Goal: Transaction & Acquisition: Purchase product/service

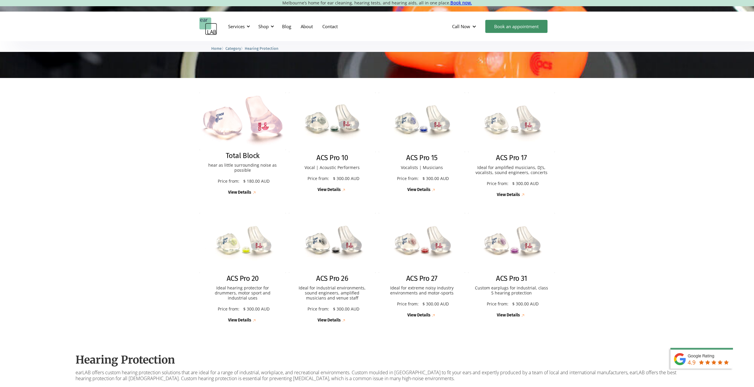
scroll to position [118, 0]
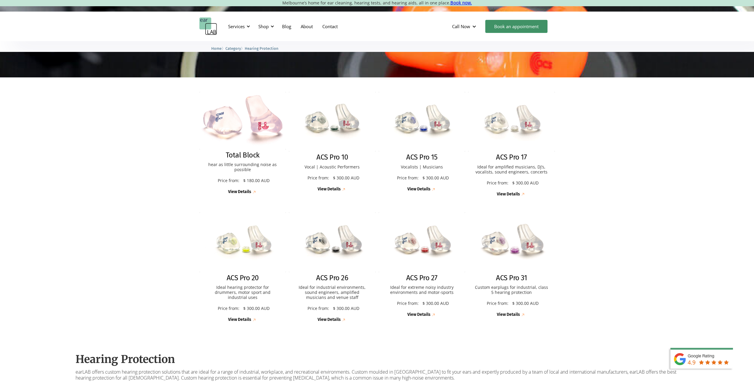
click at [525, 293] on p "Custom earplugs for industrial, class 5 hearing protection" at bounding box center [511, 290] width 75 height 10
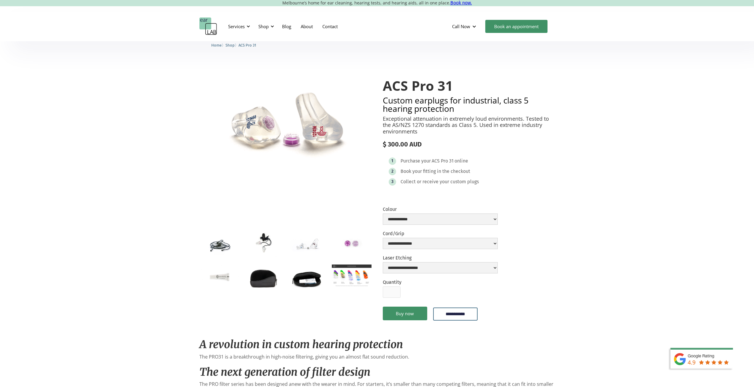
click at [262, 237] on img "open lightbox" at bounding box center [262, 243] width 39 height 26
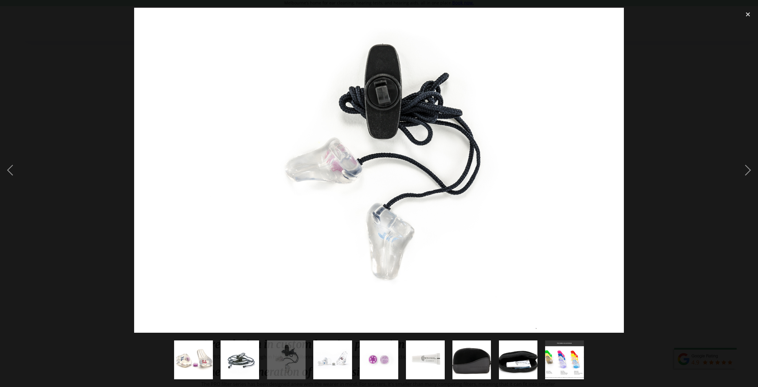
click at [238, 359] on img "show item 2 of 9" at bounding box center [240, 359] width 52 height 39
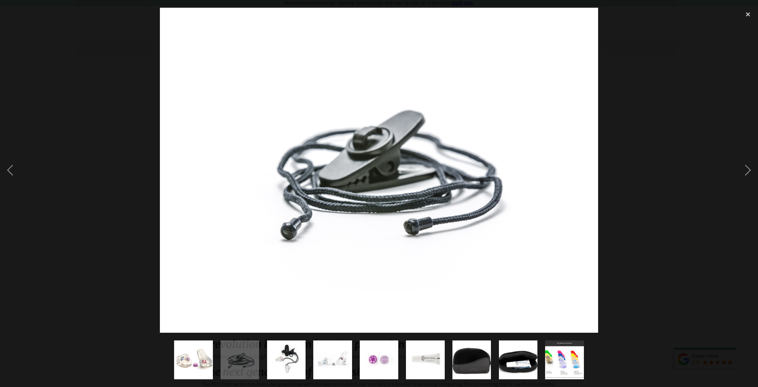
click at [314, 356] on img "show item 4 of 9" at bounding box center [332, 359] width 53 height 39
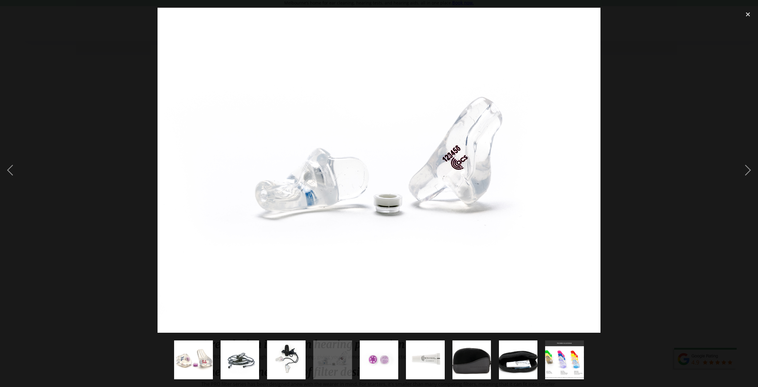
click at [376, 350] on img "show item 5 of 9" at bounding box center [379, 359] width 58 height 39
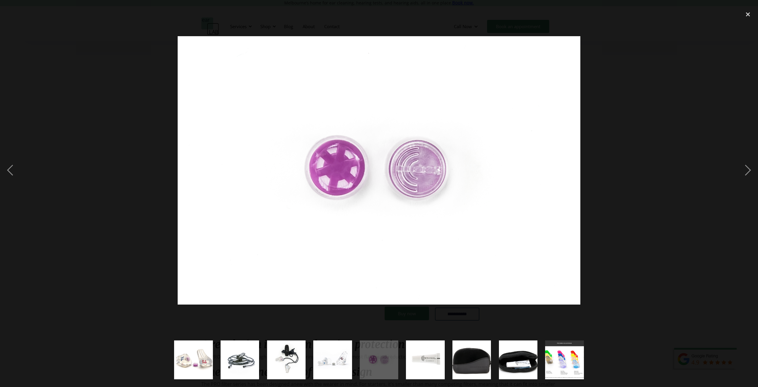
click at [412, 354] on img "show item 6 of 9" at bounding box center [425, 359] width 57 height 39
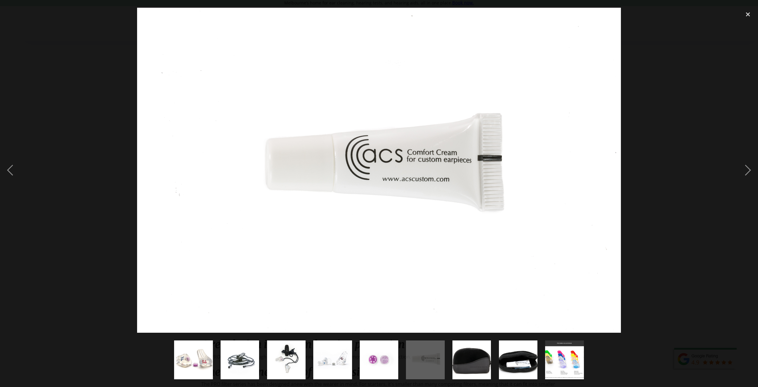
click at [468, 358] on img "show item 7 of 9" at bounding box center [471, 359] width 57 height 39
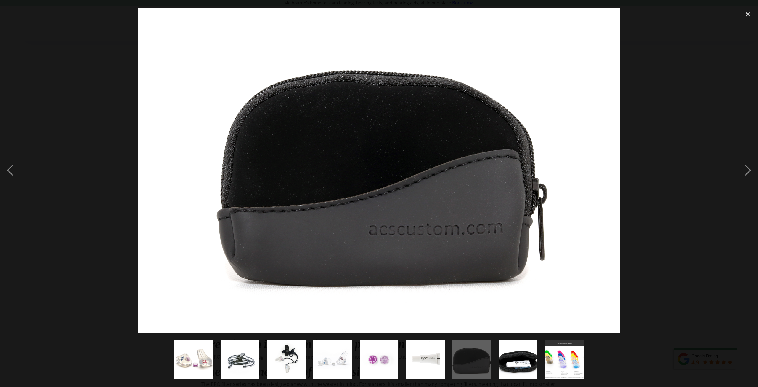
click at [509, 358] on img "show item 8 of 9" at bounding box center [518, 359] width 57 height 39
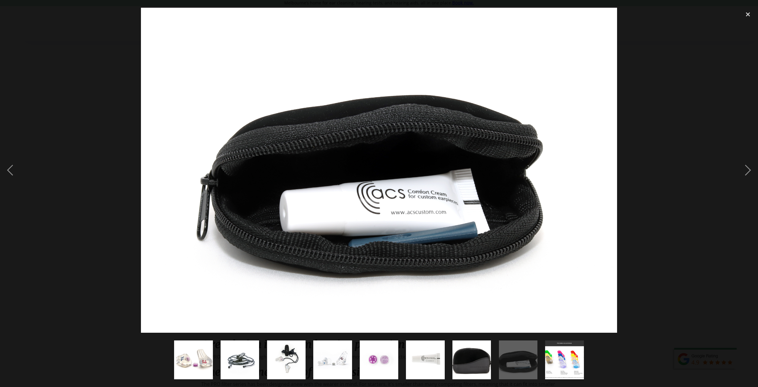
click at [568, 365] on img "show item 9 of 9" at bounding box center [564, 359] width 69 height 39
